Goal: Obtain resource: Obtain resource

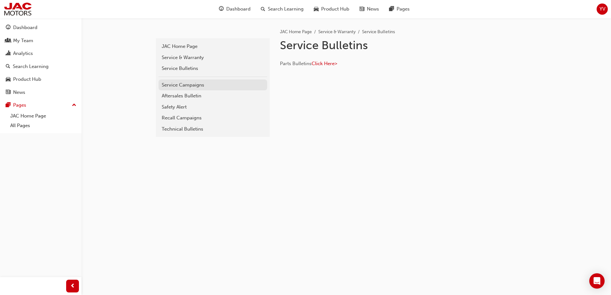
click at [184, 84] on div "Service Campaigns" at bounding box center [213, 85] width 102 height 7
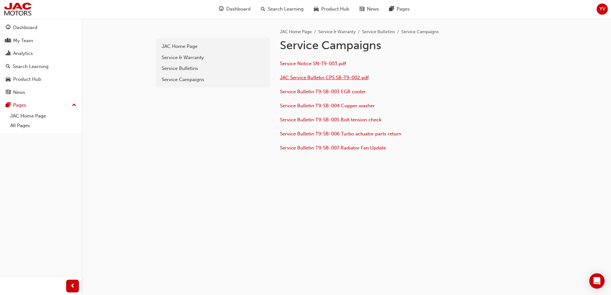
click at [328, 79] on span "JAC Service Bulletin CPS SB-T9-002.pdf" at bounding box center [324, 78] width 89 height 6
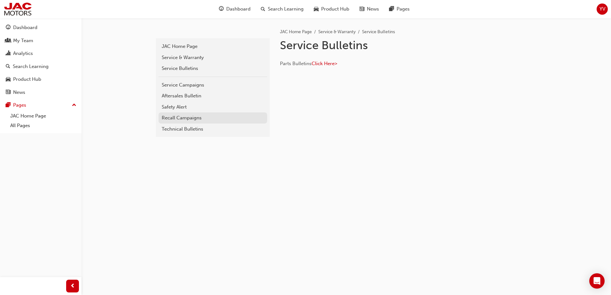
click at [191, 121] on div "Recall Campaigns" at bounding box center [213, 117] width 102 height 7
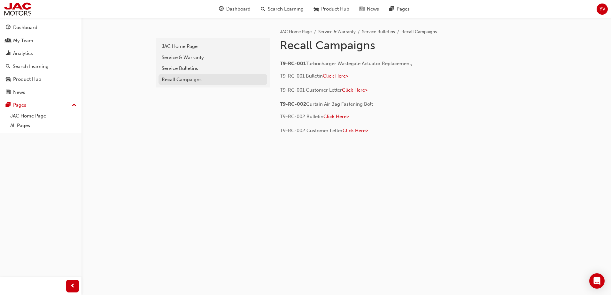
click at [178, 81] on div "Recall Campaigns" at bounding box center [213, 79] width 102 height 7
click at [178, 70] on div "Service Bulletins" at bounding box center [213, 68] width 102 height 7
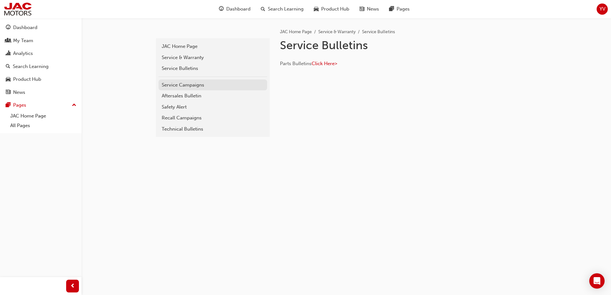
click at [204, 81] on link "Service Campaigns" at bounding box center [213, 85] width 109 height 11
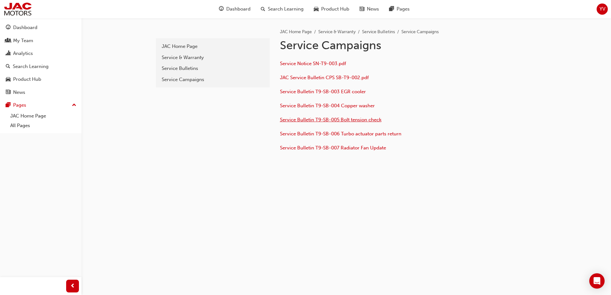
click at [359, 119] on span "Service Bulletin T9-SB-005 Bolt tension check" at bounding box center [331, 120] width 102 height 6
